Goal: Task Accomplishment & Management: Manage account settings

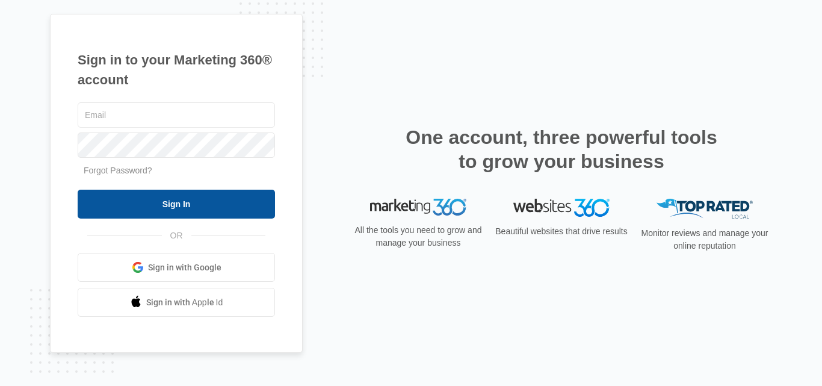
type input "[PERSON_NAME][EMAIL_ADDRESS][DOMAIN_NAME]"
click at [176, 211] on input "Sign In" at bounding box center [176, 203] width 197 height 29
